Goal: Task Accomplishment & Management: Manage account settings

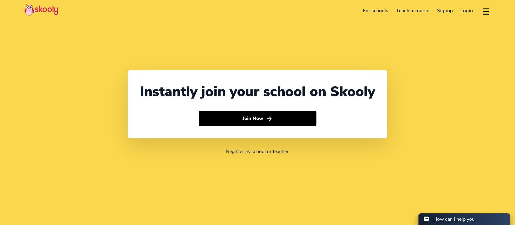
select select "971"
select select "[GEOGRAPHIC_DATA]"
select select "[GEOGRAPHIC_DATA]/[GEOGRAPHIC_DATA]"
click at [465, 16] on header "For schools Teach a course Signup Login Download app Contact support English" at bounding box center [257, 10] width 515 height 21
click at [465, 15] on link "Login" at bounding box center [467, 11] width 20 height 10
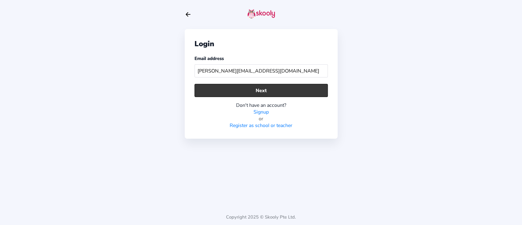
type input "[PERSON_NAME][EMAIL_ADDRESS][DOMAIN_NAME]"
click at [258, 93] on button "Next" at bounding box center [260, 90] width 133 height 13
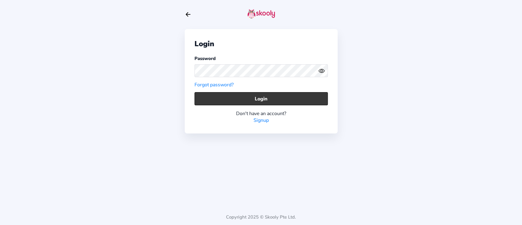
click at [278, 103] on button "Login" at bounding box center [260, 98] width 133 height 13
